Goal: Task Accomplishment & Management: Manage account settings

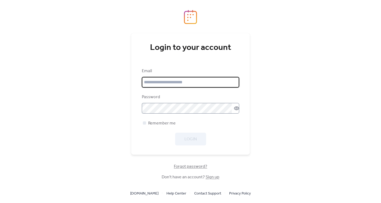
type input "**********"
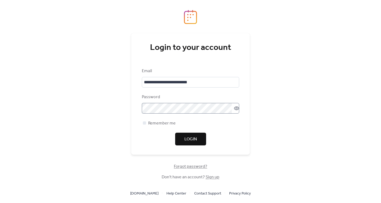
click at [236, 109] on icon at bounding box center [236, 108] width 5 height 4
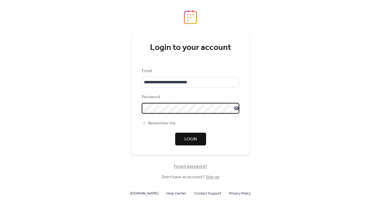
click at [187, 138] on span "Login" at bounding box center [191, 139] width 12 height 6
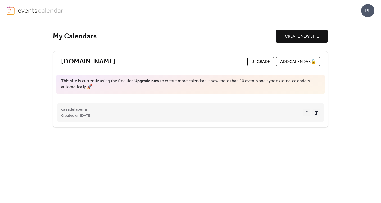
click at [306, 112] on button at bounding box center [306, 112] width 7 height 8
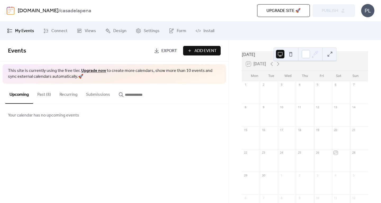
scroll to position [15, 0]
click at [278, 68] on icon at bounding box center [278, 65] width 6 height 6
click at [336, 144] on div at bounding box center [341, 142] width 18 height 14
click at [204, 50] on span "Add Event" at bounding box center [206, 51] width 22 height 6
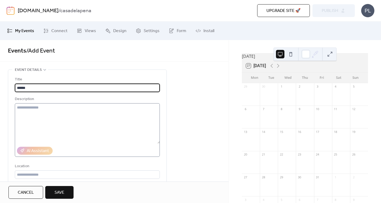
type input "******"
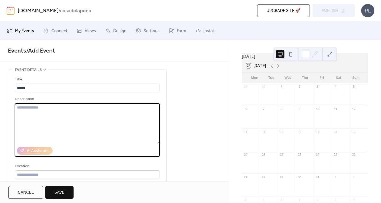
click at [24, 110] on textarea at bounding box center [87, 123] width 145 height 40
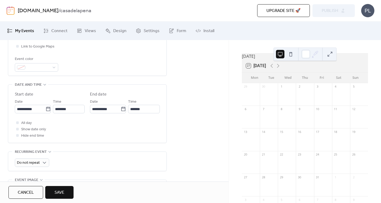
scroll to position [153, 0]
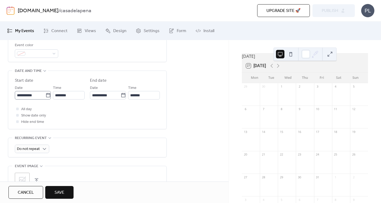
type textarea "**********"
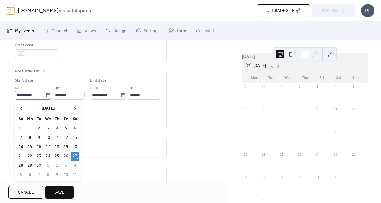
click at [48, 97] on icon at bounding box center [48, 95] width 4 height 4
click at [46, 97] on input "**********" at bounding box center [30, 95] width 31 height 8
click at [76, 107] on span "›" at bounding box center [75, 108] width 8 height 11
click at [76, 146] on td "18" at bounding box center [75, 146] width 8 height 9
type input "**********"
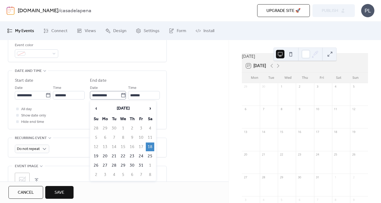
click at [124, 93] on icon at bounding box center [123, 94] width 5 height 5
click at [121, 93] on input "**********" at bounding box center [105, 95] width 31 height 8
click at [149, 108] on span "›" at bounding box center [150, 108] width 8 height 11
click at [151, 125] on td "1" at bounding box center [150, 128] width 8 height 9
type input "**********"
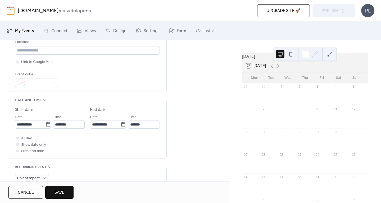
scroll to position [114, 0]
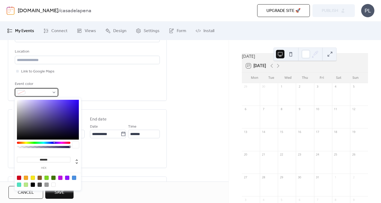
click at [55, 92] on div at bounding box center [36, 92] width 43 height 8
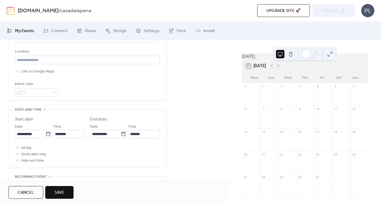
click at [60, 191] on span "Save" at bounding box center [60, 192] width 10 height 6
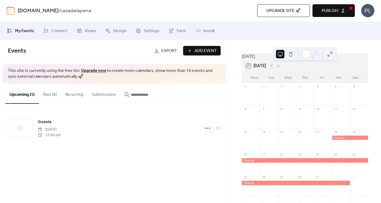
click at [200, 50] on span "Add Event" at bounding box center [206, 51] width 22 height 6
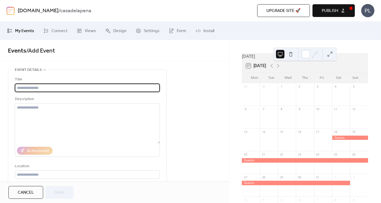
click at [24, 87] on input "text" at bounding box center [87, 87] width 145 height 8
type input "******"
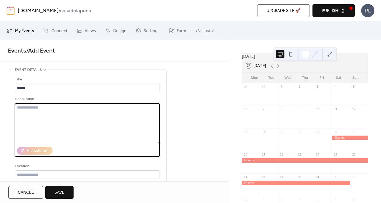
click at [20, 108] on textarea at bounding box center [87, 123] width 145 height 40
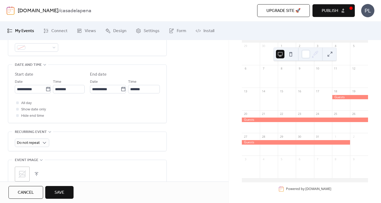
scroll to position [164, 0]
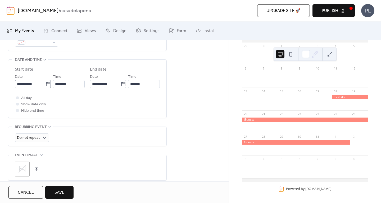
type textarea "**********"
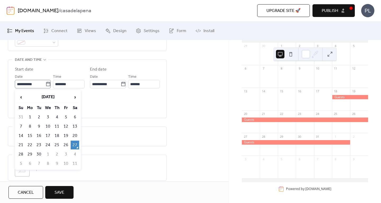
click at [48, 82] on icon at bounding box center [48, 84] width 4 height 4
click at [46, 82] on input "**********" at bounding box center [30, 84] width 31 height 8
click at [75, 97] on span "›" at bounding box center [75, 97] width 8 height 11
click at [75, 95] on span "›" at bounding box center [75, 97] width 8 height 11
click at [29, 125] on td "3" at bounding box center [30, 126] width 8 height 9
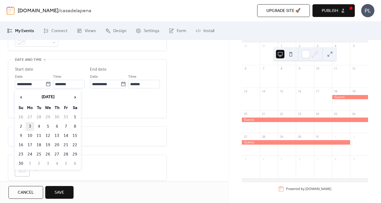
type input "**********"
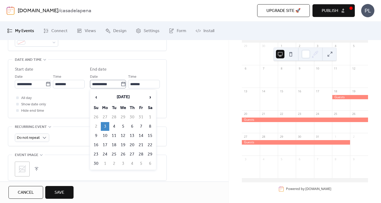
click at [122, 84] on icon at bounding box center [123, 83] width 5 height 5
click at [121, 84] on input "**********" at bounding box center [105, 84] width 31 height 8
click at [125, 132] on td "12" at bounding box center [123, 135] width 8 height 9
type input "**********"
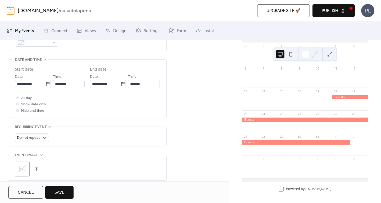
click at [58, 191] on span "Save" at bounding box center [60, 192] width 10 height 6
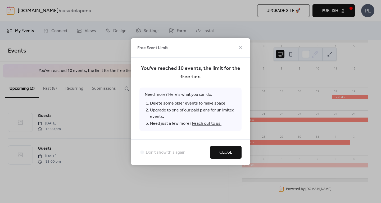
click at [234, 149] on button "Close" at bounding box center [226, 152] width 32 height 13
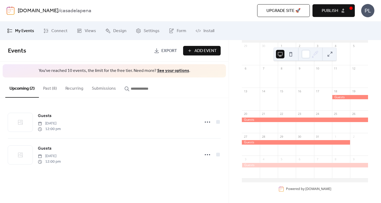
click at [47, 87] on button "Past (8)" at bounding box center [50, 87] width 22 height 20
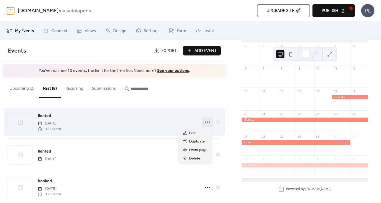
click at [208, 120] on icon at bounding box center [207, 122] width 8 height 8
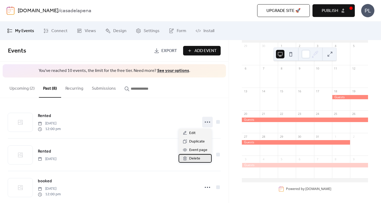
click at [193, 159] on span "Delete" at bounding box center [194, 158] width 11 height 6
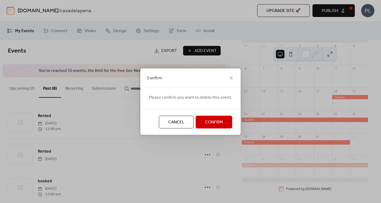
click at [211, 120] on span "Confirm" at bounding box center [214, 122] width 18 height 6
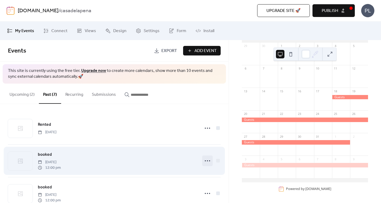
click at [207, 159] on icon at bounding box center [207, 160] width 8 height 8
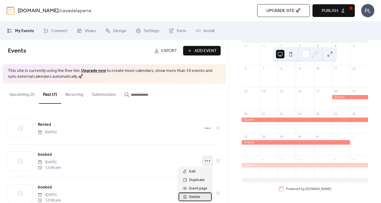
click at [195, 195] on span "Delete" at bounding box center [194, 197] width 11 height 6
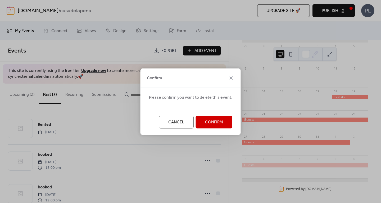
click at [216, 119] on span "Confirm" at bounding box center [214, 122] width 18 height 6
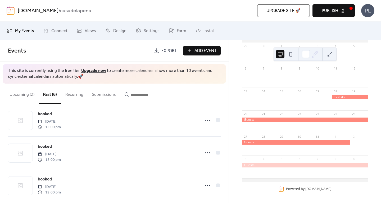
scroll to position [41, 0]
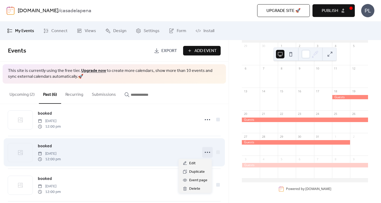
click at [206, 151] on icon at bounding box center [207, 152] width 8 height 8
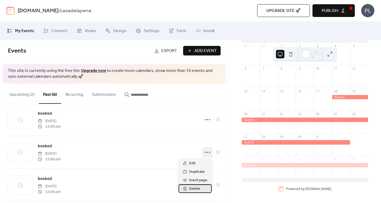
click at [191, 189] on span "Delete" at bounding box center [194, 188] width 11 height 6
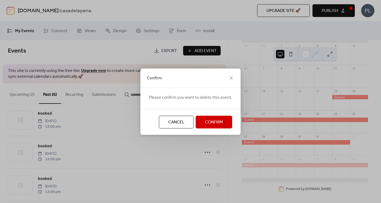
click at [217, 119] on span "Confirm" at bounding box center [214, 122] width 18 height 6
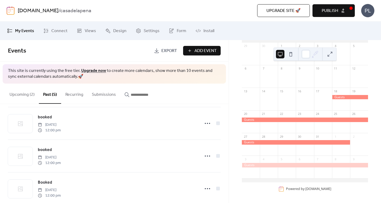
scroll to position [80, 0]
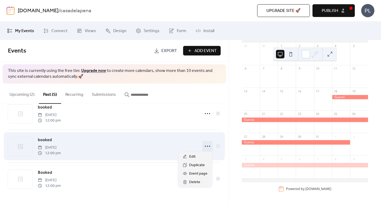
click at [206, 145] on icon at bounding box center [207, 146] width 8 height 8
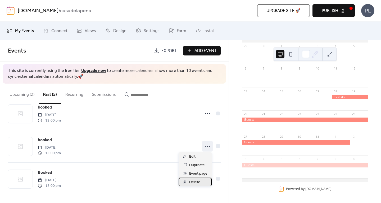
click at [194, 181] on span "Delete" at bounding box center [194, 182] width 11 height 6
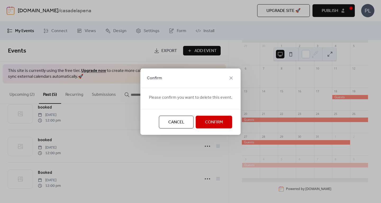
click at [211, 120] on span "Confirm" at bounding box center [214, 122] width 18 height 6
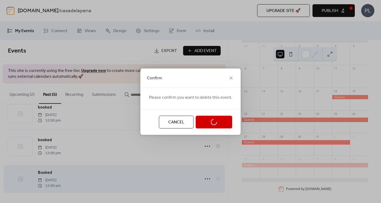
scroll to position [47, 0]
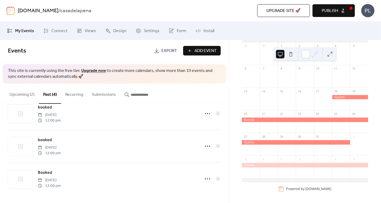
drag, startPoint x: 225, startPoint y: 114, endPoint x: 227, endPoint y: 117, distance: 3.1
click at [227, 117] on div "Rented [DATE] booked [DATE] 12:00 pm booked [DATE] 12:00 pm Booked [DATE] 12:00…" at bounding box center [114, 153] width 229 height 99
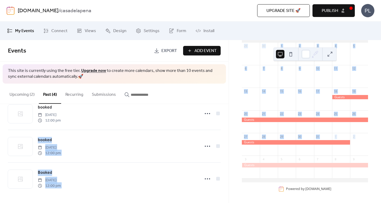
drag, startPoint x: 227, startPoint y: 117, endPoint x: 232, endPoint y: 162, distance: 45.6
click at [232, 162] on div "My Events Connect Views Design Settings Form Install My Events Events Export Ad…" at bounding box center [190, 111] width 381 height 181
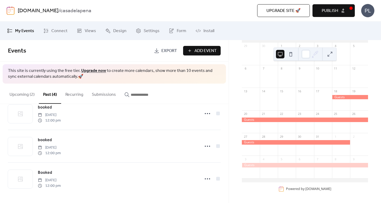
click at [231, 164] on div "[DATE] 27 [DATE] Mon Tue Wed Thu Fri Sat Sun 29 30 1 2 3 4 5 6 7 8 9 10 11 12 1…" at bounding box center [305, 121] width 152 height 163
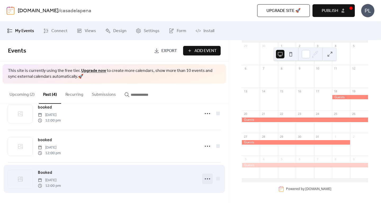
click at [206, 177] on icon at bounding box center [207, 178] width 8 height 8
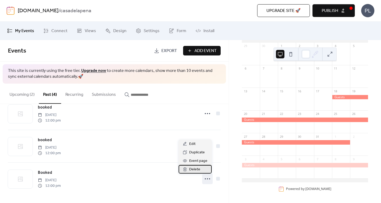
click at [189, 167] on span "Delete" at bounding box center [194, 169] width 11 height 6
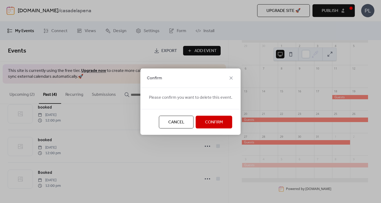
click at [213, 122] on span "Confirm" at bounding box center [214, 122] width 18 height 6
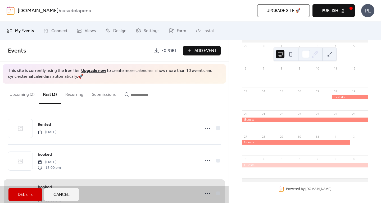
scroll to position [15, 0]
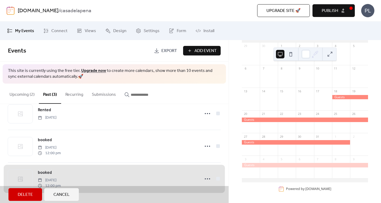
click at [237, 123] on div "[DATE] 27 [DATE] Mon Tue Wed Thu Fri Sat Sun 29 30 1 2 3 4 5 6 7 8 9 10 11 12 1…" at bounding box center [305, 121] width 152 height 163
click at [237, 124] on div "[DATE] 27 [DATE] Mon Tue Wed Thu Fri Sat Sun 29 30 1 2 3 4 5 6 7 8 9 10 11 12 1…" at bounding box center [305, 121] width 152 height 163
click at [66, 192] on span "Cancel" at bounding box center [61, 194] width 16 height 6
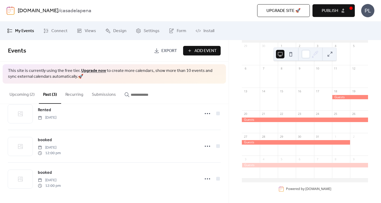
click at [50, 93] on button "Past (3)" at bounding box center [50, 93] width 22 height 20
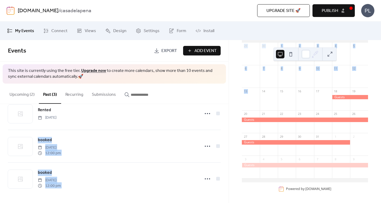
drag, startPoint x: 227, startPoint y: 127, endPoint x: 229, endPoint y: 106, distance: 20.8
click at [229, 106] on div "My Events Connect Views Design Settings Form Install My Events Events Export Ad…" at bounding box center [190, 111] width 381 height 181
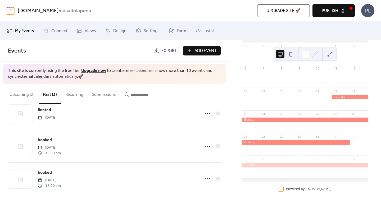
click at [233, 113] on div "[DATE] 27 [DATE] Mon Tue Wed Thu Fri Sat Sun 29 30 1 2 3 4 5 6 7 8 9 10 11 12 1…" at bounding box center [305, 121] width 152 height 163
click at [19, 93] on button "Upcoming (2)" at bounding box center [22, 93] width 34 height 20
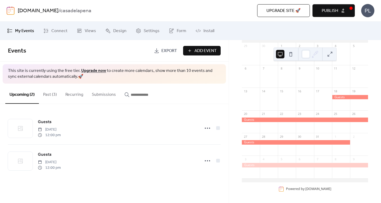
click at [203, 49] on span "Add Event" at bounding box center [206, 51] width 22 height 6
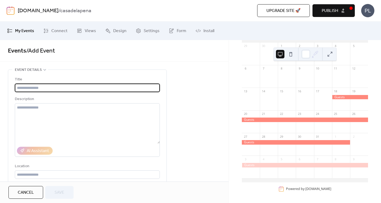
click at [24, 86] on input "text" at bounding box center [87, 87] width 145 height 8
click at [19, 86] on input "text" at bounding box center [87, 87] width 145 height 8
type input "******"
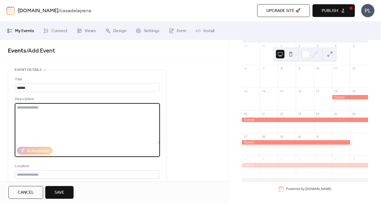
click at [26, 109] on textarea at bounding box center [87, 123] width 145 height 40
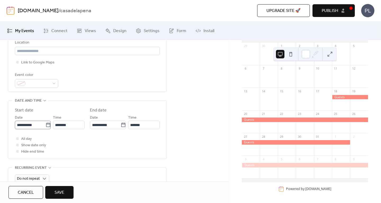
type textarea "**"
click at [46, 125] on icon at bounding box center [48, 124] width 5 height 5
click at [46, 125] on input "**********" at bounding box center [30, 124] width 31 height 8
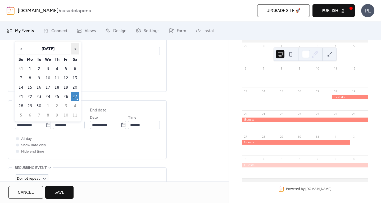
click at [74, 48] on span "›" at bounding box center [75, 48] width 8 height 11
click at [66, 85] on td "14" at bounding box center [66, 87] width 8 height 9
type input "**********"
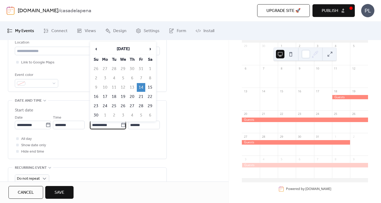
click at [114, 126] on input "**********" at bounding box center [105, 124] width 31 height 8
click at [150, 47] on span "›" at bounding box center [150, 48] width 8 height 11
click at [97, 75] on td "7" at bounding box center [96, 78] width 8 height 9
type input "**********"
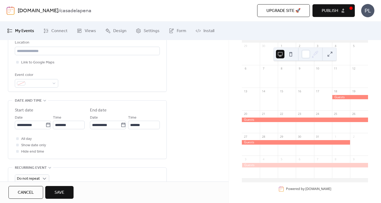
click at [62, 189] on span "Save" at bounding box center [60, 192] width 10 height 6
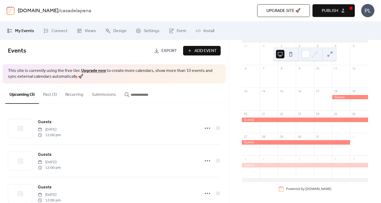
click at [194, 46] on button "Add Event" at bounding box center [202, 51] width 38 height 10
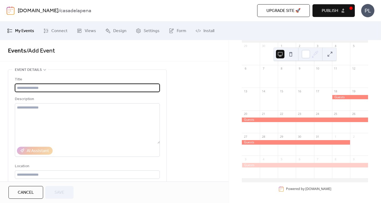
click at [33, 88] on input "text" at bounding box center [87, 87] width 145 height 8
type input "******"
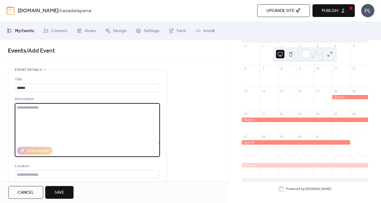
click at [27, 110] on textarea at bounding box center [87, 123] width 145 height 40
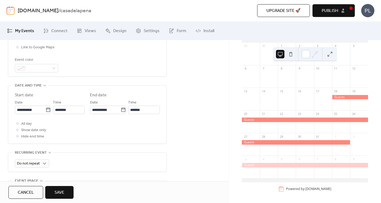
scroll to position [143, 0]
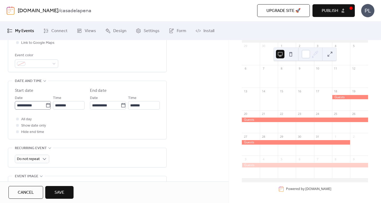
type textarea "**********"
click at [47, 104] on icon at bounding box center [48, 104] width 5 height 5
click at [46, 104] on input "**********" at bounding box center [30, 105] width 31 height 8
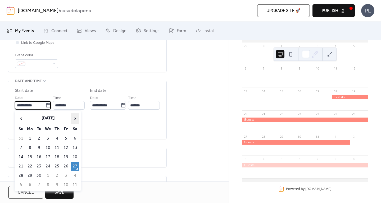
click at [75, 118] on span "›" at bounding box center [75, 118] width 8 height 11
click at [57, 136] on td "1" at bounding box center [57, 138] width 8 height 9
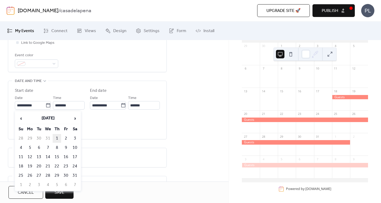
type input "**********"
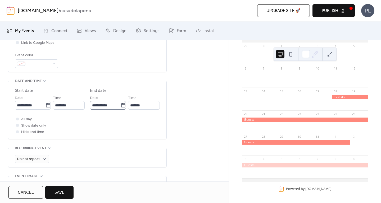
click at [121, 103] on icon at bounding box center [123, 104] width 5 height 5
click at [120, 103] on input "**********" at bounding box center [105, 105] width 31 height 8
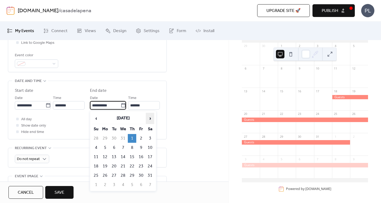
click at [149, 118] on span "›" at bounding box center [150, 118] width 8 height 11
click at [95, 118] on span "‹" at bounding box center [96, 118] width 8 height 11
click at [113, 182] on td "31" at bounding box center [114, 184] width 8 height 9
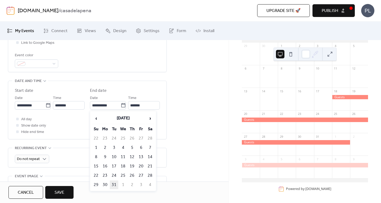
type input "**********"
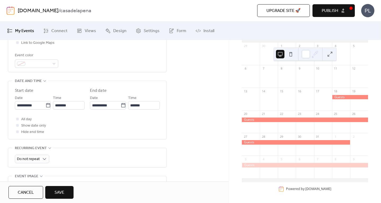
click at [63, 189] on span "Save" at bounding box center [60, 192] width 10 height 6
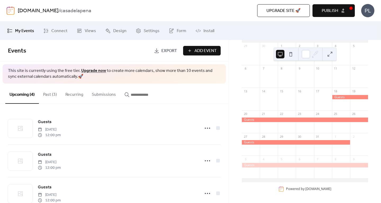
click at [51, 92] on button "Past (3)" at bounding box center [50, 93] width 22 height 20
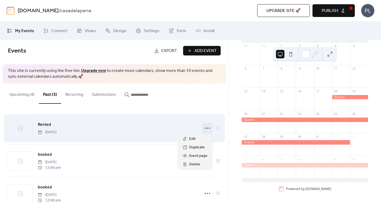
click at [209, 127] on icon at bounding box center [207, 128] width 8 height 8
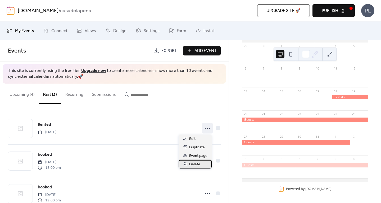
click at [197, 164] on span "Delete" at bounding box center [194, 164] width 11 height 6
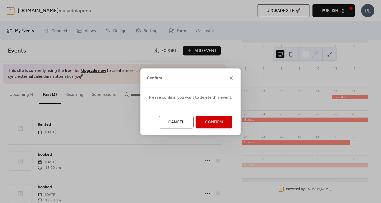
click at [217, 120] on span "Confirm" at bounding box center [214, 122] width 18 height 6
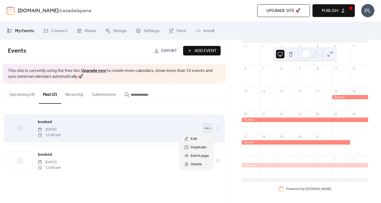
click at [207, 127] on icon at bounding box center [207, 128] width 8 height 8
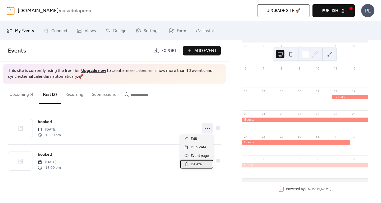
click at [193, 165] on span "Delete" at bounding box center [196, 164] width 11 height 6
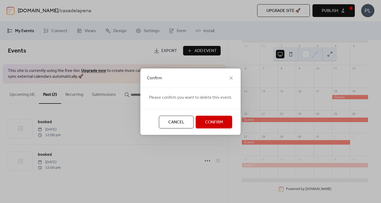
click at [212, 120] on span "Confirm" at bounding box center [214, 122] width 18 height 6
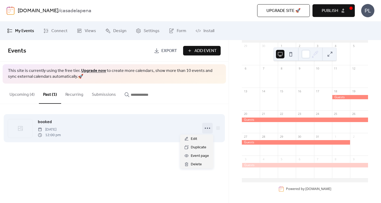
click at [206, 128] on circle at bounding box center [205, 127] width 1 height 1
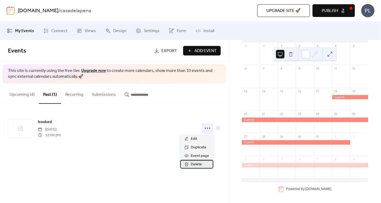
click at [194, 163] on span "Delete" at bounding box center [196, 164] width 11 height 6
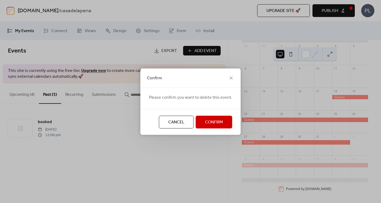
click at [209, 119] on span "Confirm" at bounding box center [214, 122] width 18 height 6
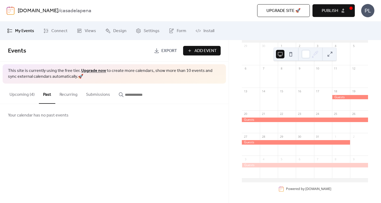
click at [17, 92] on button "Upcoming (4)" at bounding box center [22, 93] width 34 height 20
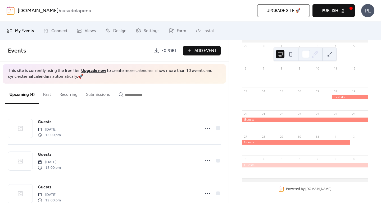
scroll to position [48, 0]
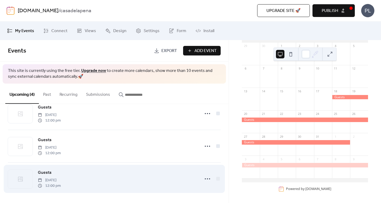
click at [61, 183] on span "12:00 pm" at bounding box center [49, 186] width 23 height 6
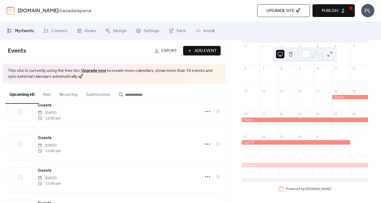
scroll to position [0, 0]
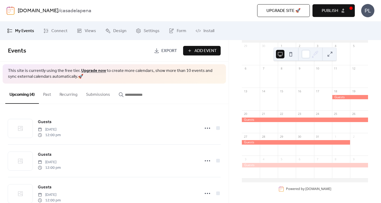
click at [333, 10] on span "Publish" at bounding box center [330, 11] width 16 height 6
click at [351, 192] on div "[DATE] 27 [DATE] Mon Tue Wed Thu Fri Sat Sun 29 30 1 2 3 4 5 6 7 8 9 10 11 12 1…" at bounding box center [305, 103] width 127 height 182
click at [335, 6] on div "Upgrade site 🚀 Preview Publish" at bounding box center [265, 10] width 179 height 13
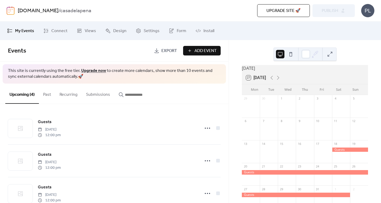
scroll to position [2, 0]
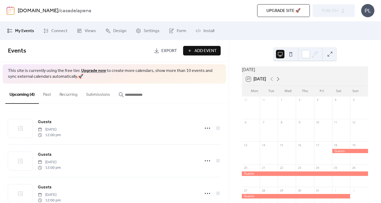
click at [279, 81] on icon at bounding box center [278, 79] width 6 height 6
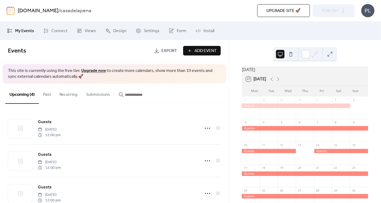
drag, startPoint x: 379, startPoint y: 66, endPoint x: 381, endPoint y: 97, distance: 31.0
click at [381, 97] on div "[DATE] 27 [DATE] Mon Tue Wed Thu Fri Sat Sun 27 28 29 30 31 1 2 3 4 5 6 7 8 9 1…" at bounding box center [305, 121] width 152 height 163
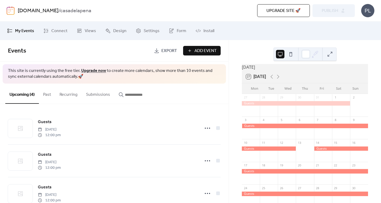
scroll to position [4, 0]
click at [279, 79] on icon at bounding box center [278, 77] width 6 height 6
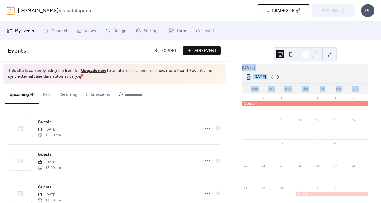
click at [280, 79] on icon at bounding box center [278, 77] width 6 height 6
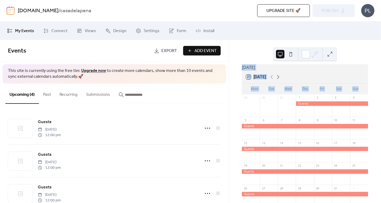
click at [280, 79] on icon at bounding box center [278, 77] width 6 height 6
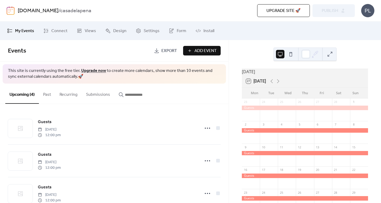
click at [325, 5] on div "Upgrade site 🚀 Preview Publish" at bounding box center [265, 10] width 179 height 13
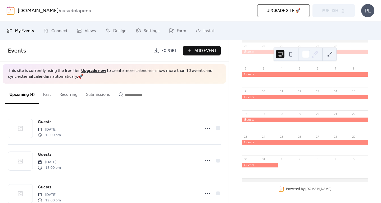
scroll to position [48, 0]
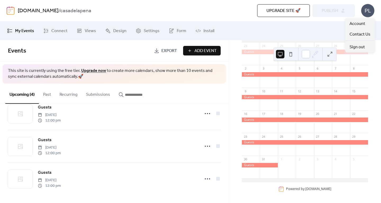
click at [368, 11] on div "PL" at bounding box center [367, 10] width 13 height 13
click at [330, 10] on div "Upgrade site 🚀 Preview Publish" at bounding box center [265, 10] width 179 height 13
click at [226, 8] on div "Upgrade site 🚀 Preview Publish" at bounding box center [265, 10] width 179 height 13
click at [286, 105] on div at bounding box center [287, 102] width 18 height 14
